Goal: Contribute content: Add original content to the website for others to see

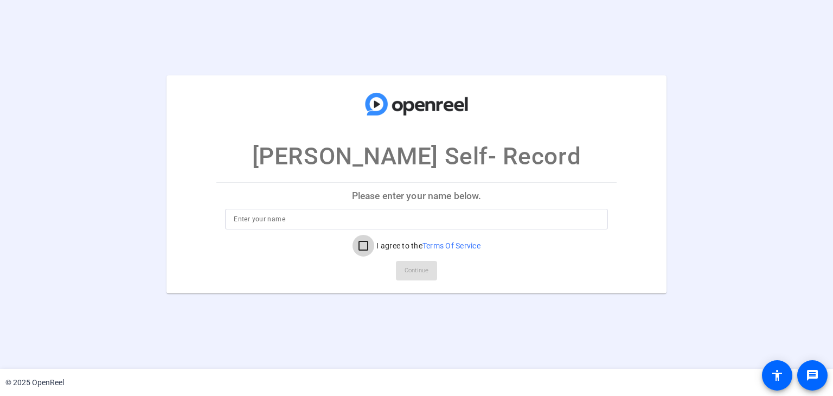
click at [362, 250] on input "I agree to the Terms Of Service" at bounding box center [364, 246] width 22 height 22
checkbox input "true"
click at [282, 218] on input at bounding box center [416, 219] width 365 height 13
type input "Charaka Dharmagunaratne"
click at [405, 265] on span "Continue" at bounding box center [417, 271] width 24 height 16
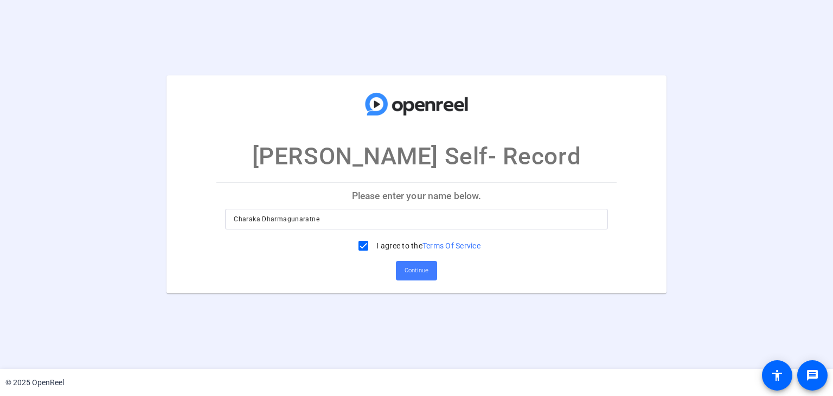
click at [411, 267] on span "Continue" at bounding box center [417, 271] width 24 height 16
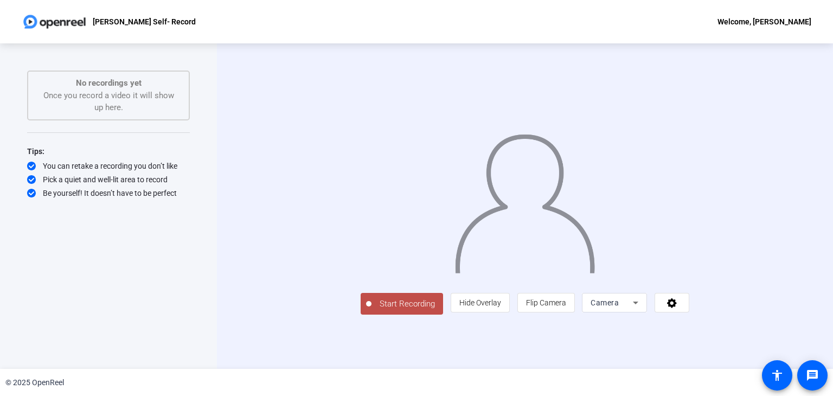
click at [372, 310] on span "Start Recording" at bounding box center [408, 304] width 72 height 12
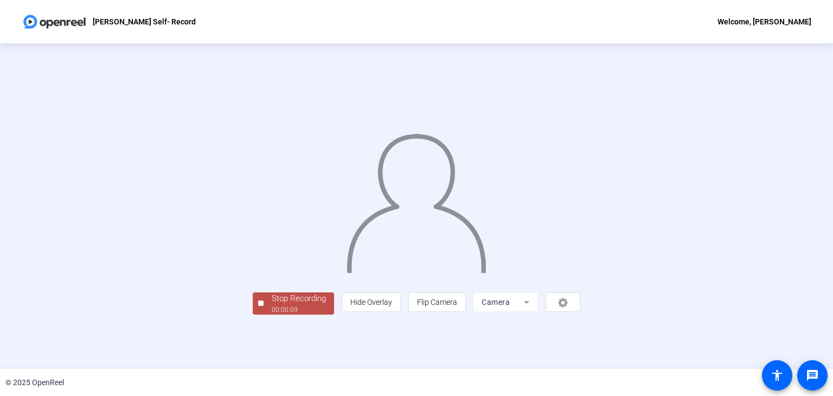
scroll to position [32, 0]
click at [272, 305] on div "Stop Recording" at bounding box center [299, 298] width 54 height 12
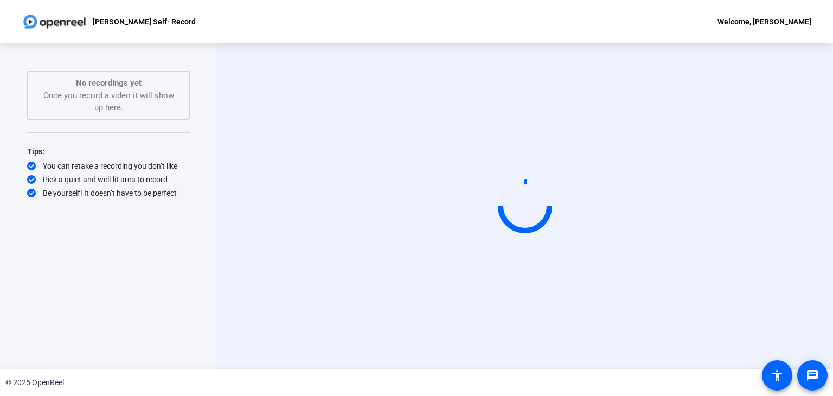
scroll to position [0, 0]
click at [776, 376] on mat-icon "accessibility" at bounding box center [777, 375] width 13 height 13
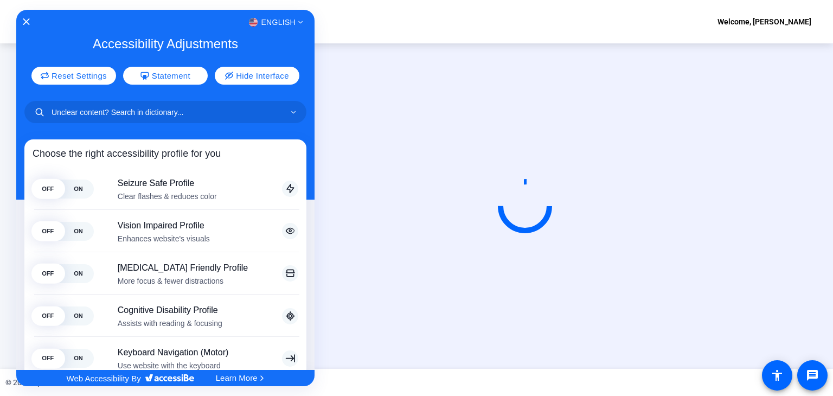
click at [27, 16] on div "English" at bounding box center [165, 22] width 298 height 14
click at [24, 18] on icon "Close Accessibility Interface" at bounding box center [26, 22] width 8 height 8
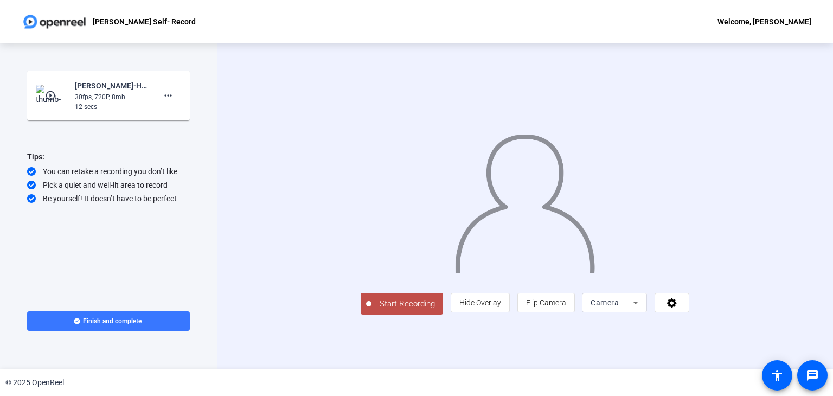
click at [400, 308] on span "Start Recording" at bounding box center [408, 304] width 72 height 12
click at [372, 306] on span "Start Recording" at bounding box center [408, 304] width 72 height 12
click at [775, 372] on mat-icon "accessibility" at bounding box center [777, 375] width 13 height 13
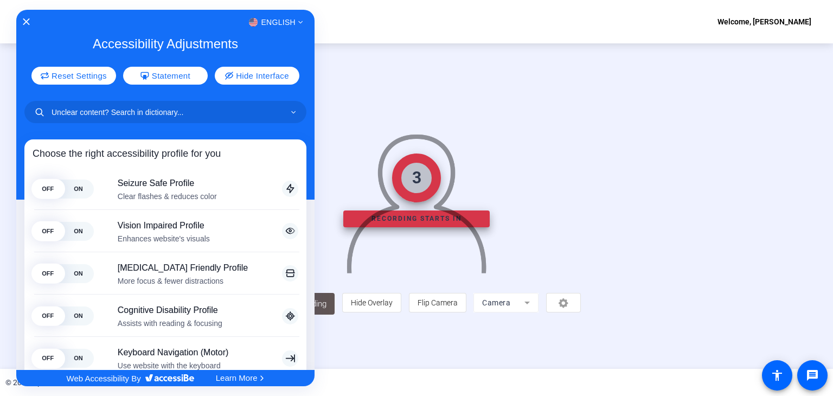
click at [384, 304] on body "Accessibility Screen-Reader Guide, Feedback, and Issue Reporting | New window C…" at bounding box center [416, 198] width 833 height 396
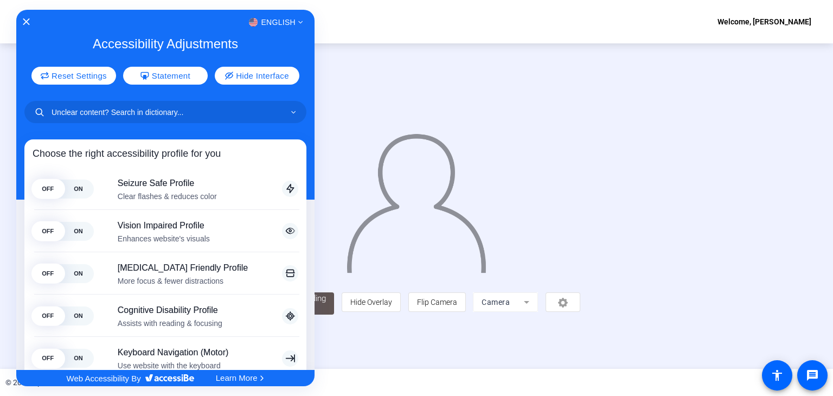
click at [695, 238] on div at bounding box center [416, 198] width 833 height 396
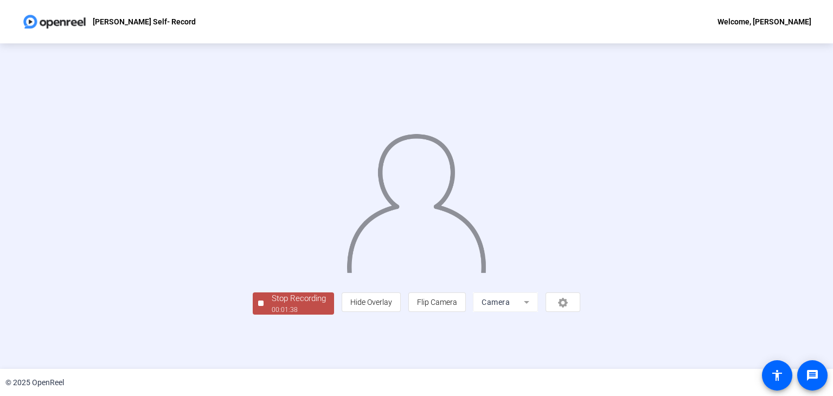
click at [258, 306] on div at bounding box center [260, 303] width 5 height 5
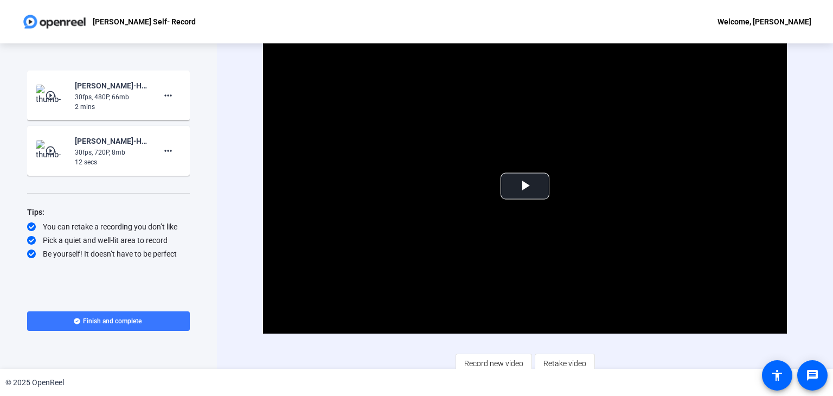
scroll to position [7, 0]
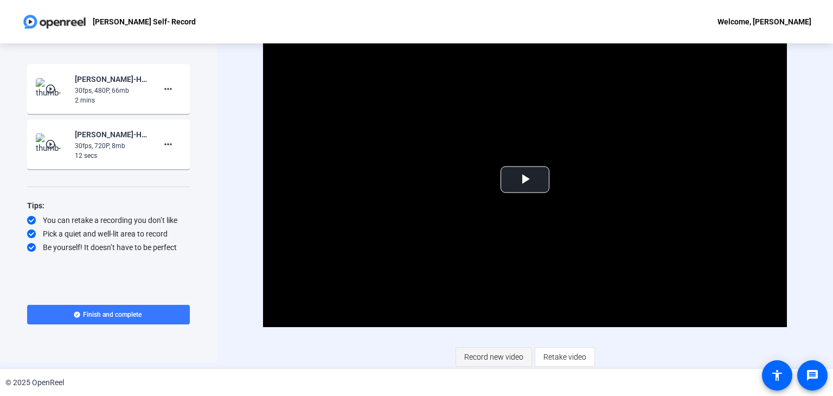
click at [506, 350] on span "Record new video" at bounding box center [493, 357] width 59 height 21
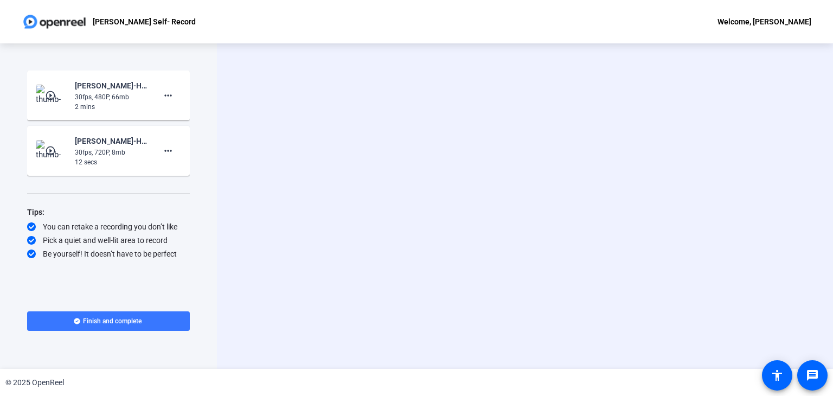
scroll to position [0, 0]
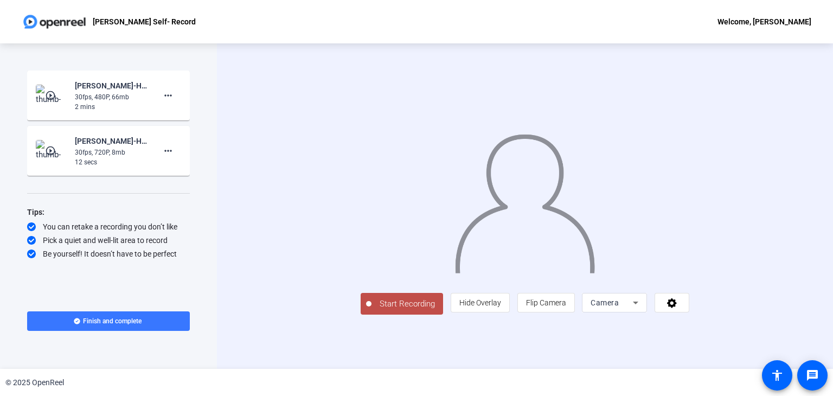
click at [372, 310] on span "Start Recording" at bounding box center [408, 304] width 72 height 12
click at [366, 307] on div at bounding box center [368, 303] width 5 height 5
click at [772, 375] on mat-icon "accessibility" at bounding box center [777, 375] width 13 height 13
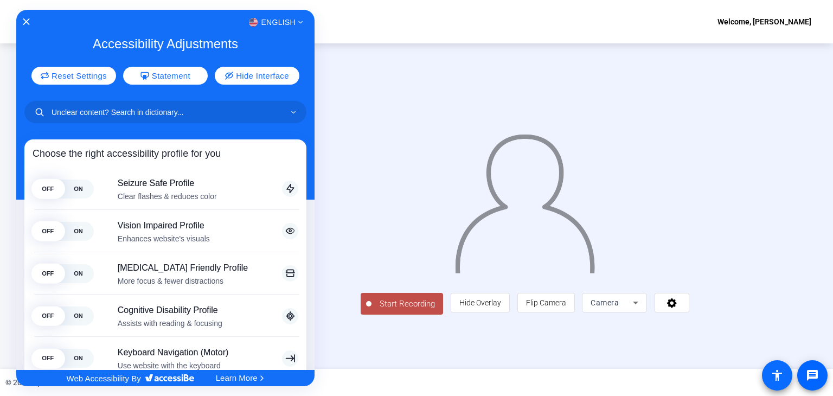
click at [772, 375] on div at bounding box center [416, 198] width 833 height 396
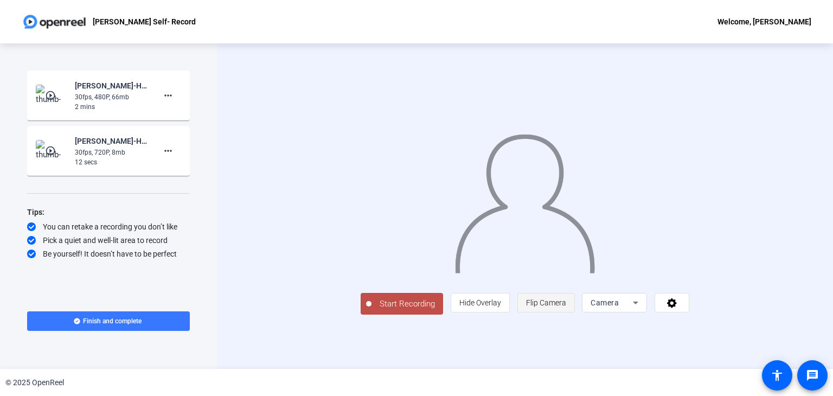
scroll to position [9, 0]
click at [372, 310] on span "Start Recording" at bounding box center [408, 304] width 72 height 12
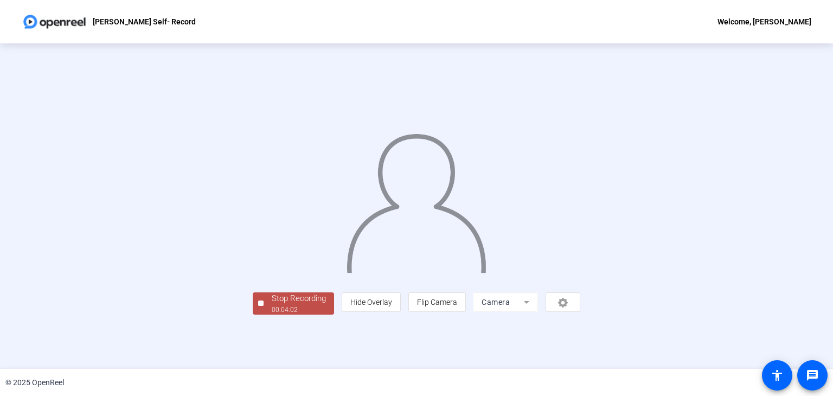
scroll to position [32, 0]
click at [272, 305] on div "Stop Recording" at bounding box center [299, 298] width 54 height 12
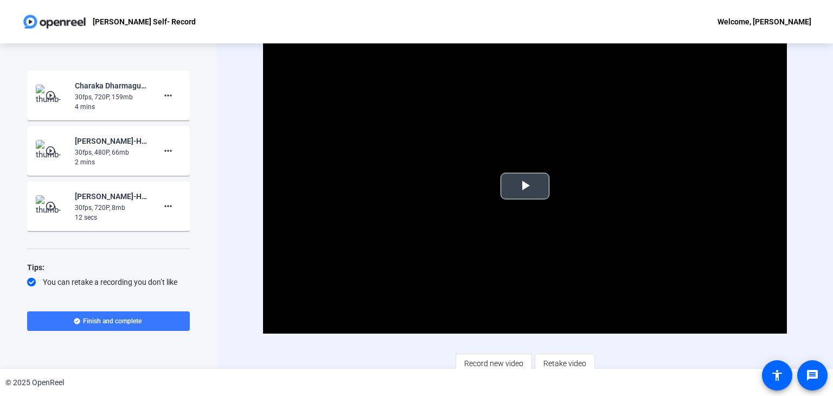
scroll to position [7, 0]
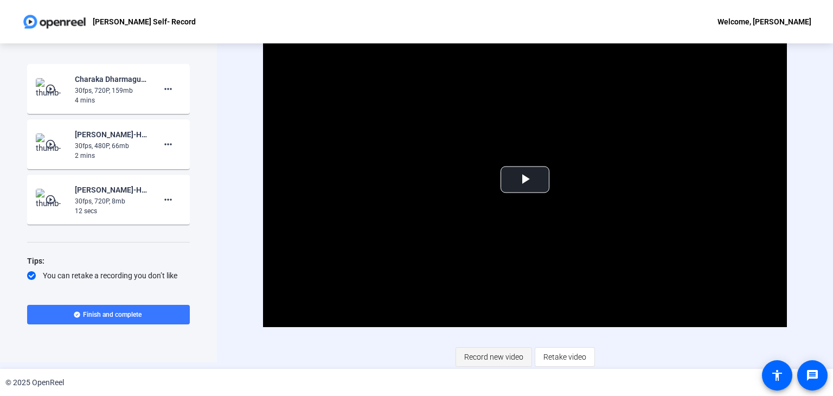
click at [501, 354] on span "Record new video" at bounding box center [493, 357] width 59 height 21
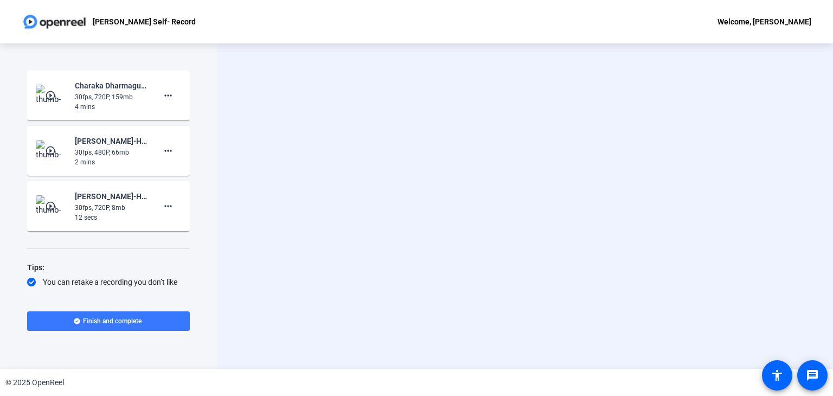
scroll to position [0, 0]
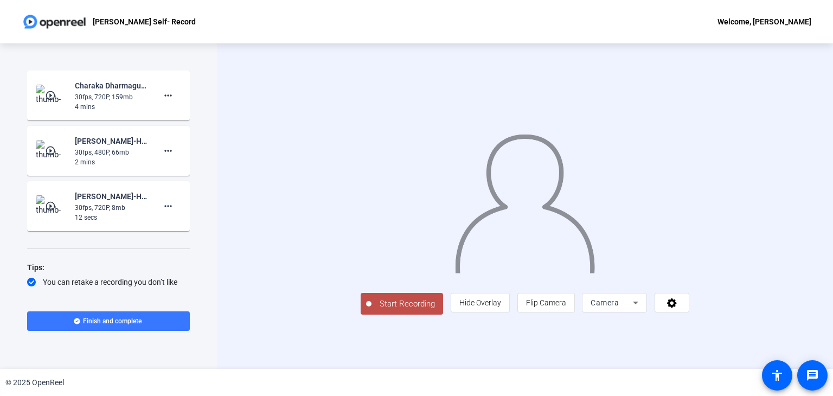
click at [372, 307] on span "Start Recording" at bounding box center [408, 304] width 72 height 12
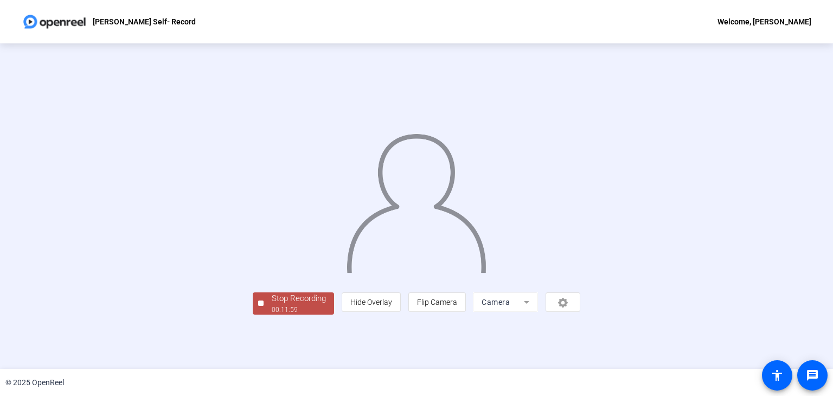
click at [264, 306] on span "Stop Recording 00:11:59" at bounding box center [299, 303] width 71 height 22
